Goal: Participate in discussion: Engage in conversation with other users on a specific topic

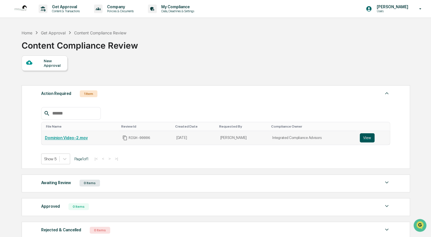
click at [365, 136] on button "View" at bounding box center [366, 137] width 15 height 9
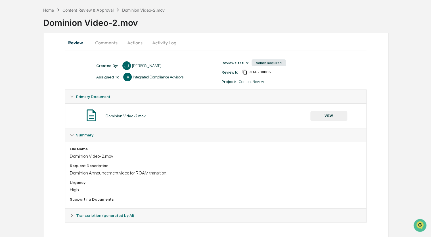
scroll to position [24, 0]
click at [132, 42] on button "Actions" at bounding box center [135, 43] width 26 height 14
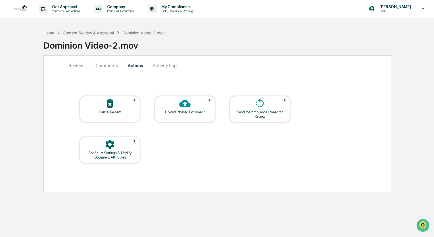
click at [165, 65] on button "Activity Log" at bounding box center [164, 65] width 33 height 14
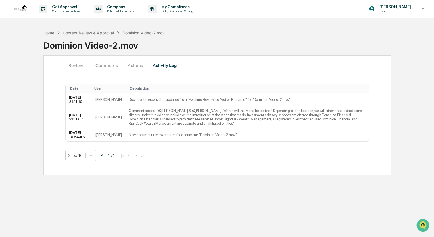
click at [106, 65] on button "Comments" at bounding box center [106, 65] width 31 height 14
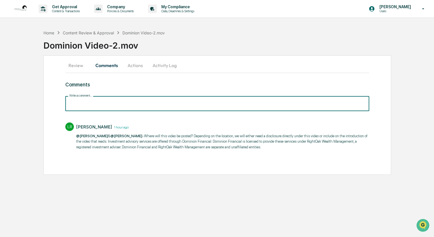
click at [128, 102] on input "Write a comment..." at bounding box center [217, 103] width 304 height 15
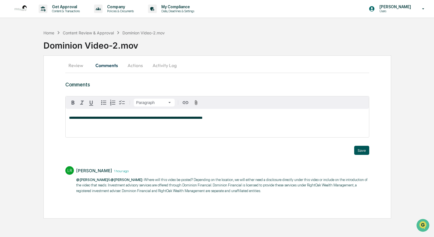
click at [360, 150] on button "Save" at bounding box center [361, 150] width 15 height 9
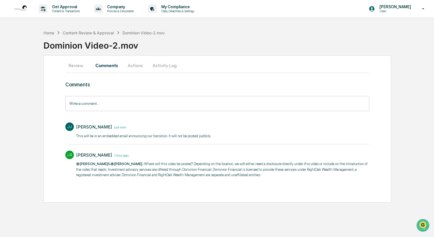
click at [79, 67] on button "Review" at bounding box center [78, 65] width 26 height 14
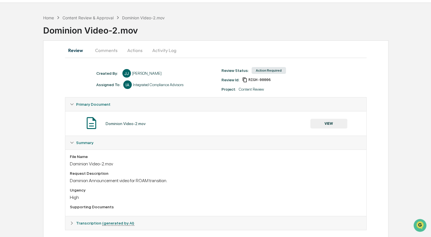
scroll to position [24, 0]
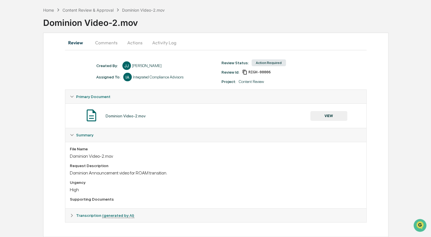
click at [152, 214] on div "Transcription (generated by AI)" at bounding box center [218, 215] width 285 height 5
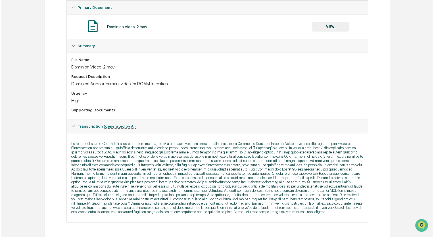
scroll to position [0, 0]
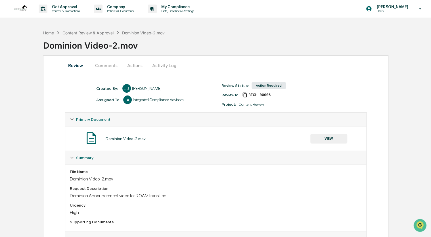
click at [106, 65] on button "Comments" at bounding box center [106, 65] width 31 height 14
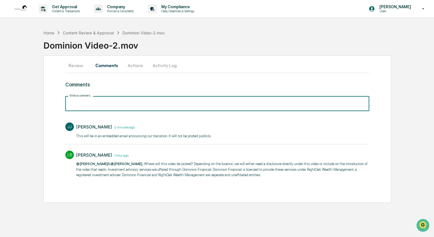
click at [117, 105] on input "Write a comment..." at bounding box center [217, 103] width 304 height 15
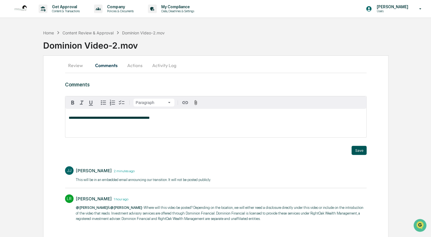
click at [361, 149] on button "Save" at bounding box center [358, 150] width 15 height 9
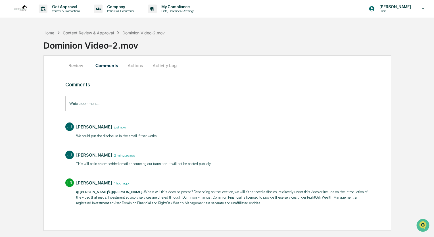
click at [75, 66] on button "Review" at bounding box center [78, 65] width 26 height 14
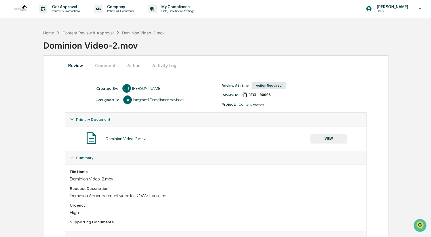
click at [108, 66] on button "Comments" at bounding box center [106, 65] width 31 height 14
